Goal: Task Accomplishment & Management: Complete application form

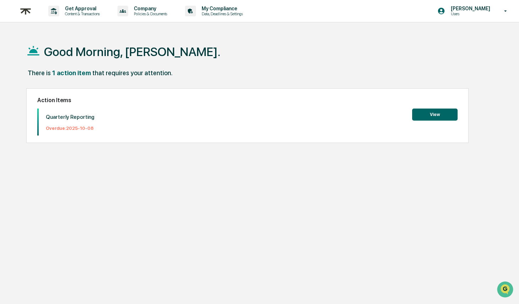
click at [442, 109] on button "View" at bounding box center [434, 115] width 45 height 12
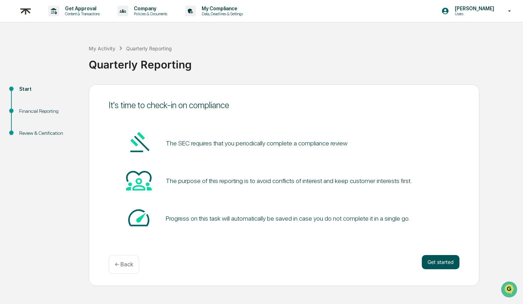
click at [432, 265] on button "Get started" at bounding box center [440, 262] width 38 height 14
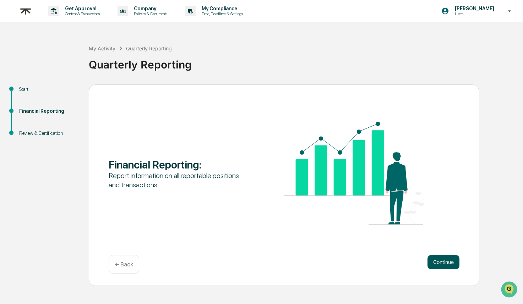
click at [432, 265] on button "Continue" at bounding box center [443, 262] width 32 height 14
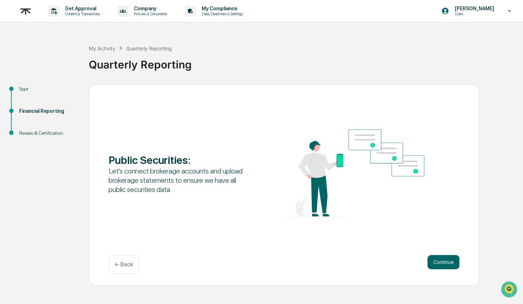
click at [432, 265] on button "Continue" at bounding box center [443, 262] width 32 height 14
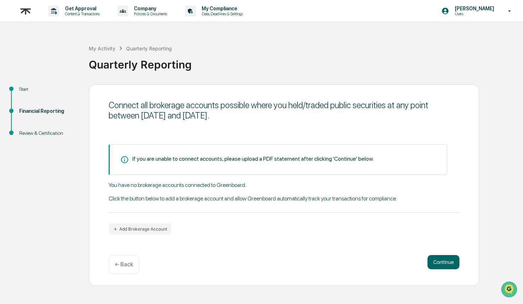
click at [432, 265] on button "Continue" at bounding box center [443, 262] width 32 height 14
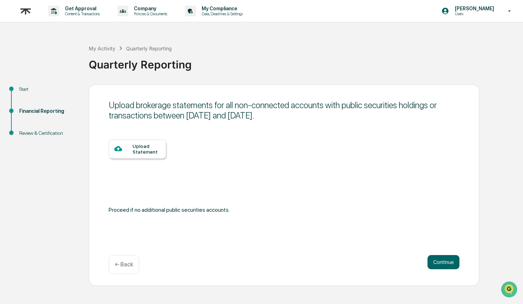
click at [432, 265] on button "Continue" at bounding box center [443, 262] width 32 height 14
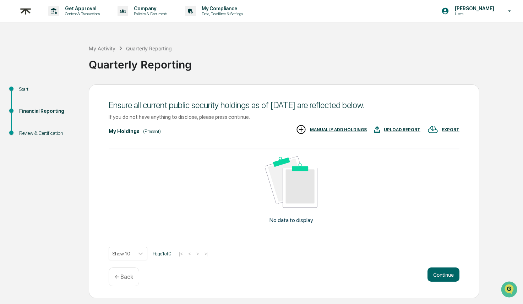
click at [432, 267] on button "Continue" at bounding box center [443, 274] width 32 height 14
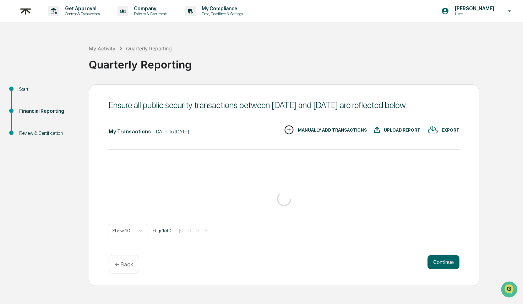
click at [432, 265] on button "Continue" at bounding box center [443, 262] width 32 height 14
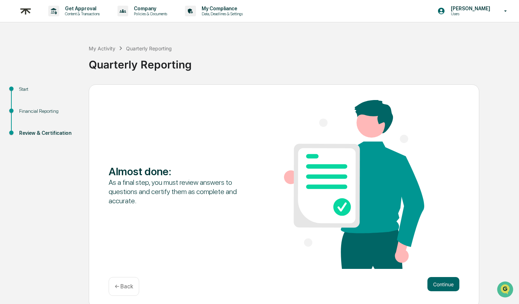
click at [432, 265] on div "Almost done : As a final step, you must review answers to questions and certify…" at bounding box center [284, 185] width 350 height 170
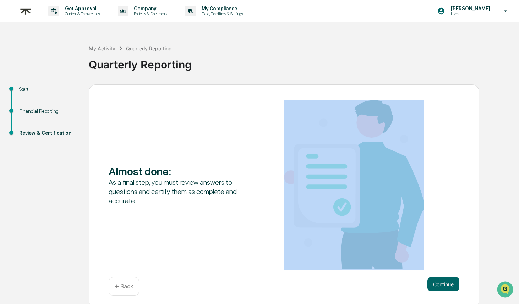
click at [432, 265] on div "Almost done : As a final step, you must review answers to questions and certify…" at bounding box center [284, 185] width 350 height 170
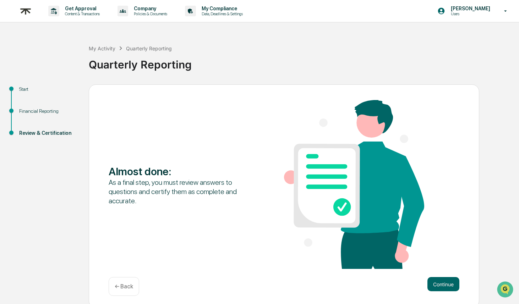
click at [436, 274] on div "Almost done : As a final step, you must review answers to questions and certify…" at bounding box center [284, 196] width 390 height 224
click at [439, 279] on button "Continue" at bounding box center [443, 284] width 32 height 14
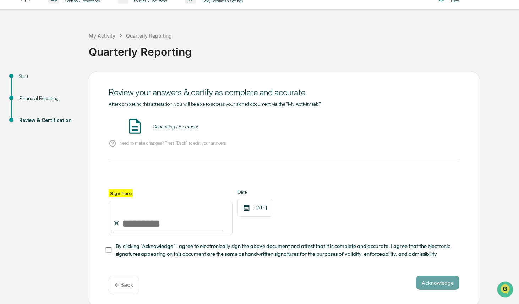
scroll to position [13, 0]
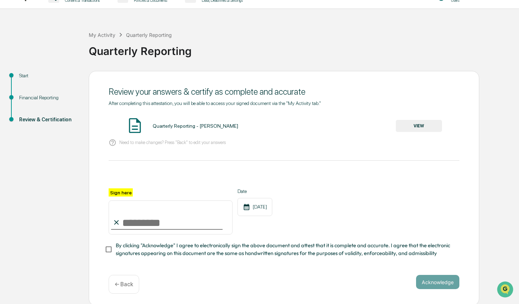
click at [134, 225] on input "Sign here" at bounding box center [171, 217] width 124 height 34
type input "**********"
click at [423, 279] on button "Acknowledge" at bounding box center [437, 282] width 43 height 14
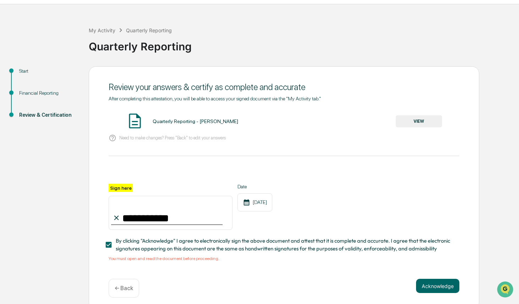
scroll to position [23, 0]
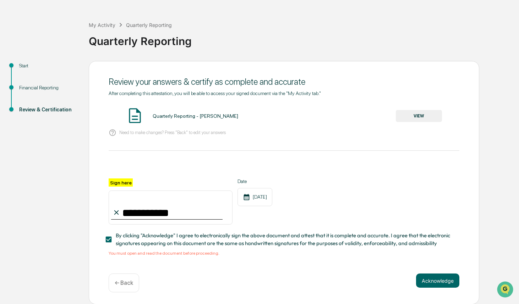
click at [409, 109] on div "Quarterly Reporting - [PERSON_NAME] VIEW" at bounding box center [284, 116] width 350 height 19
click at [411, 114] on button "VIEW" at bounding box center [419, 116] width 46 height 12
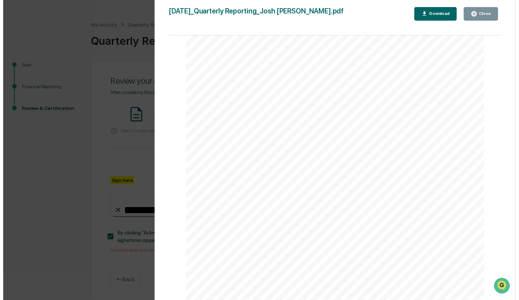
scroll to position [1075, 0]
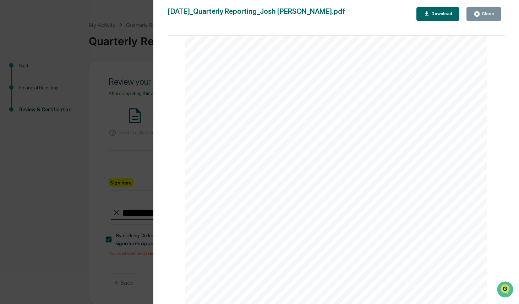
drag, startPoint x: 477, startPoint y: 14, endPoint x: 477, endPoint y: 29, distance: 14.6
click at [477, 14] on icon "button" at bounding box center [476, 14] width 7 height 7
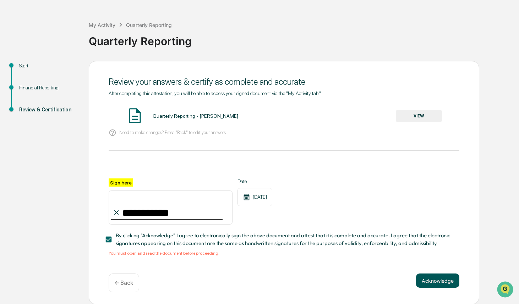
click at [446, 279] on button "Acknowledge" at bounding box center [437, 281] width 43 height 14
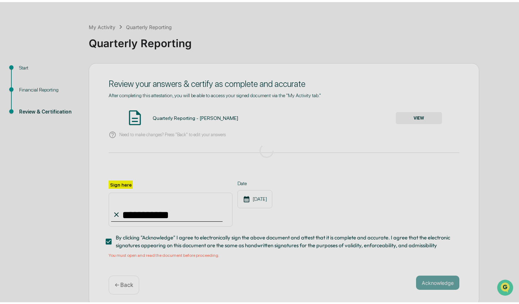
scroll to position [0, 0]
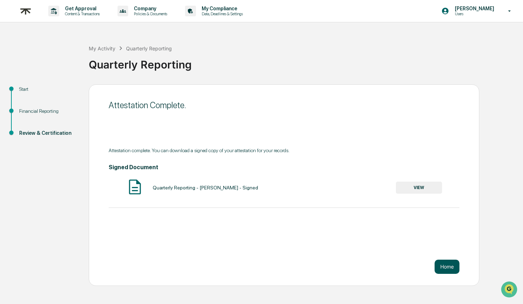
click at [449, 266] on button "Home" at bounding box center [446, 267] width 25 height 14
